Goal: Navigation & Orientation: Go to known website

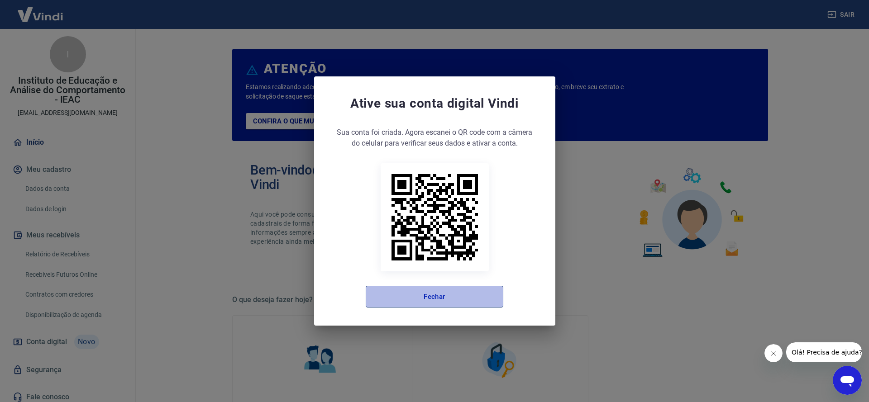
click at [445, 294] on button "Fechar" at bounding box center [435, 297] width 138 height 22
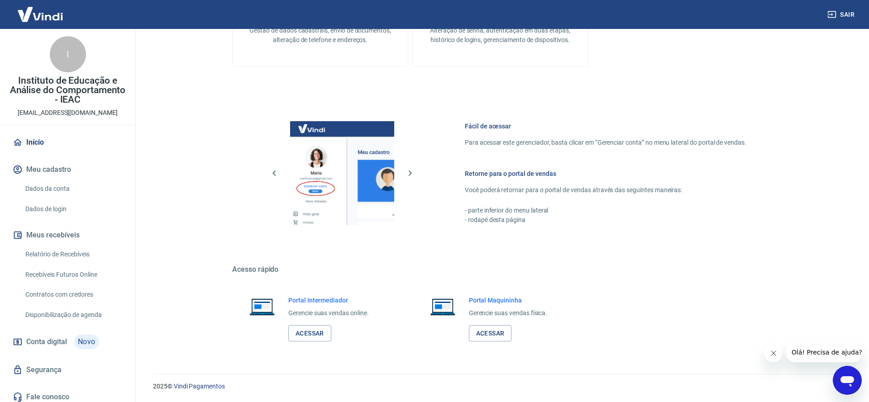
scroll to position [397, 0]
click at [302, 331] on link "Acessar" at bounding box center [309, 333] width 43 height 17
